Goal: Find specific page/section: Find specific page/section

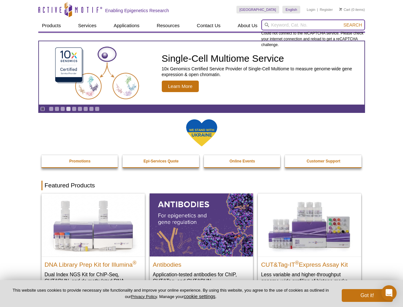
click at [313, 25] on input "search" at bounding box center [314, 24] width 104 height 11
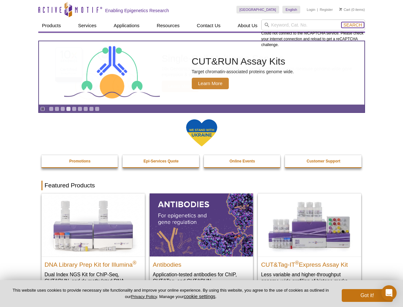
click at [353, 25] on span "Search" at bounding box center [353, 24] width 19 height 5
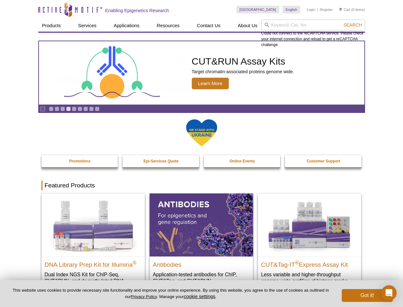
click at [42, 109] on icon "Pause" at bounding box center [43, 109] width 4 height 4
click at [51, 109] on link "Go to slide 1" at bounding box center [51, 108] width 5 height 5
click at [57, 109] on link "Go to slide 2" at bounding box center [57, 108] width 5 height 5
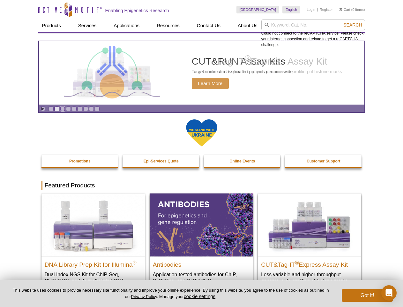
click at [63, 109] on link "Go to slide 3" at bounding box center [62, 108] width 5 height 5
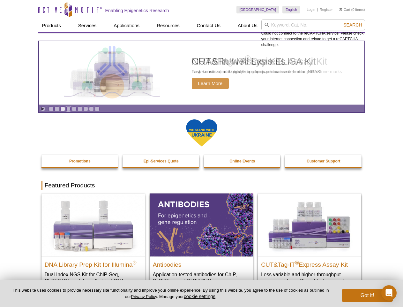
click at [68, 109] on link "Go to slide 4" at bounding box center [68, 108] width 5 height 5
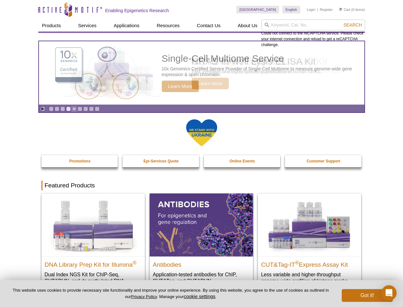
click at [74, 109] on link "Go to slide 5" at bounding box center [74, 108] width 5 height 5
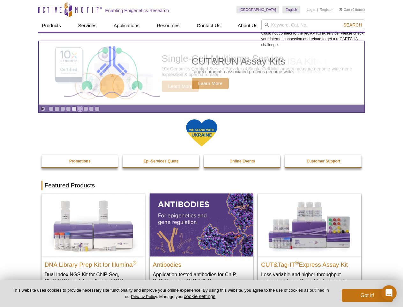
click at [80, 109] on link "Go to slide 6" at bounding box center [80, 108] width 5 height 5
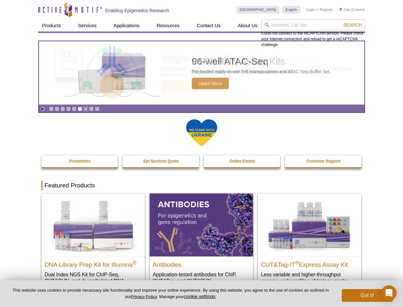
click at [86, 109] on link "Go to slide 7" at bounding box center [85, 108] width 5 height 5
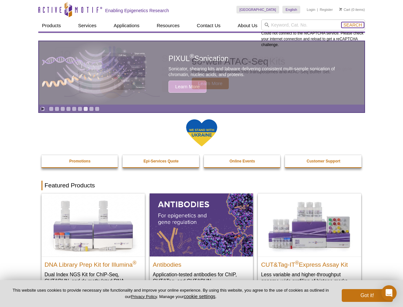
click at [353, 25] on span "Search" at bounding box center [353, 24] width 19 height 5
